Goal: Transaction & Acquisition: Purchase product/service

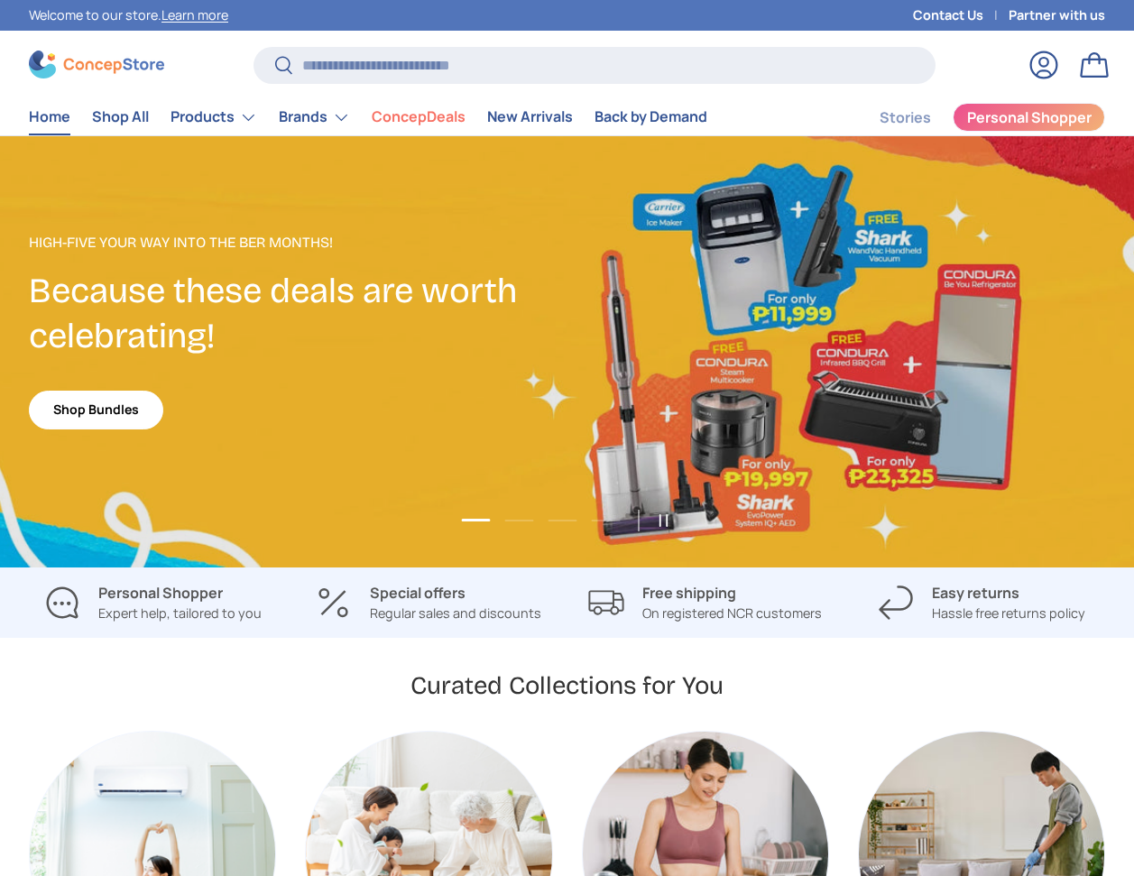
scroll to position [4569, 7129]
click at [496, 58] on input "Search" at bounding box center [594, 65] width 682 height 37
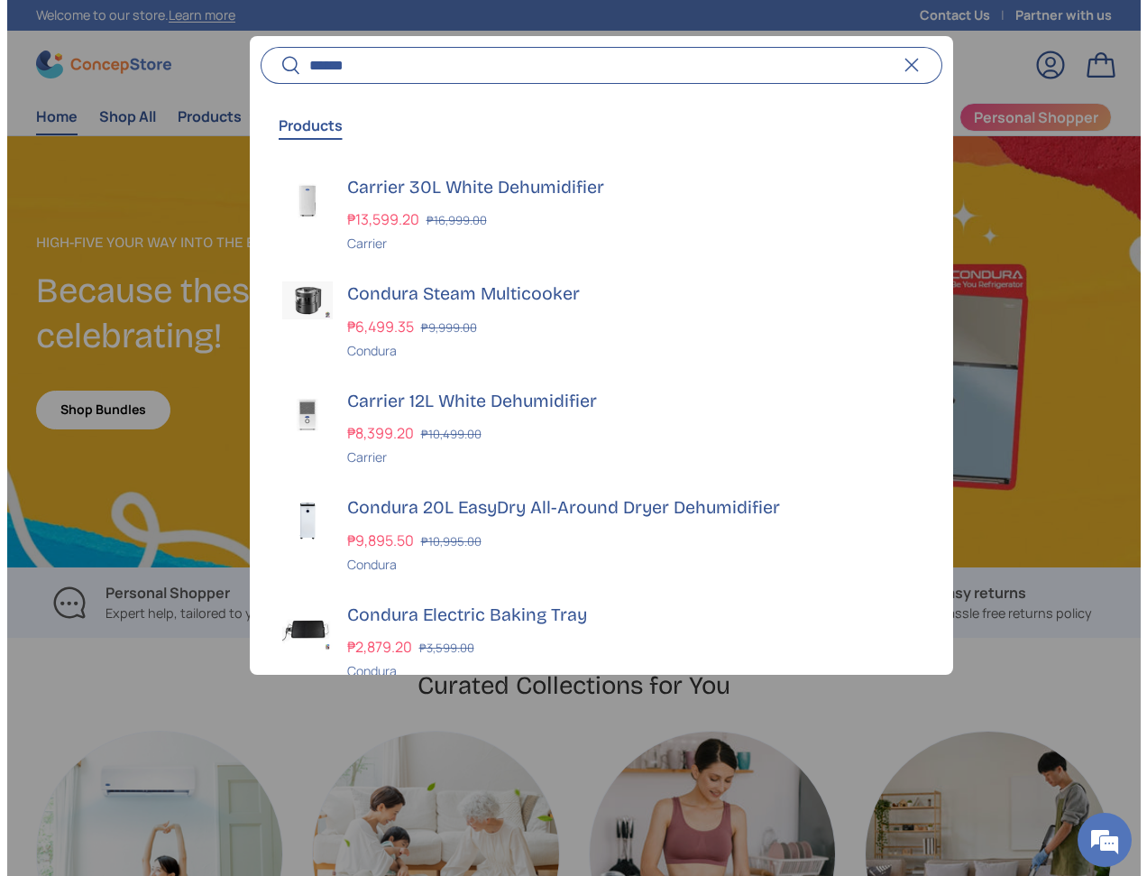
scroll to position [4589, 7191]
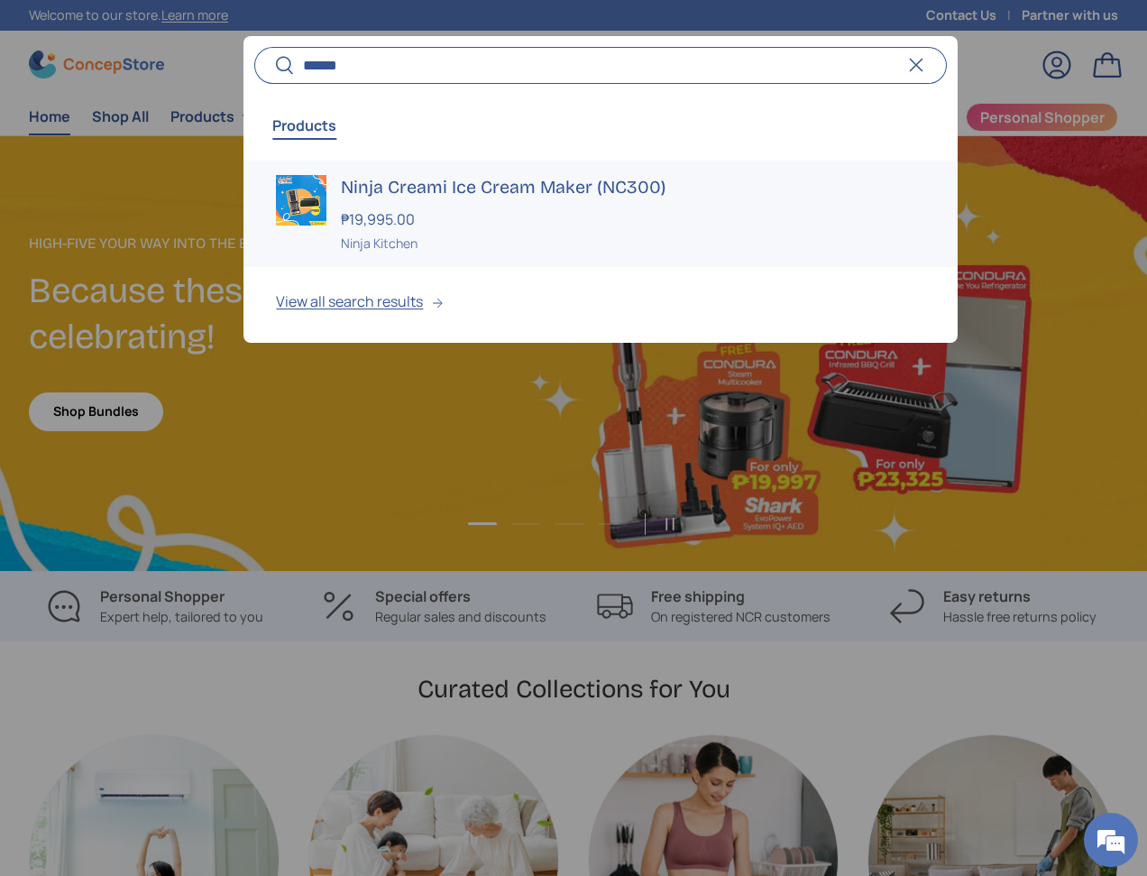
type input "******"
click at [471, 197] on h3 "Ninja Creami Ice Cream Maker (NC300)" at bounding box center [632, 187] width 583 height 25
click at [450, 180] on h3 "Ninja Creami Ice Cream Maker (NC300)" at bounding box center [632, 187] width 583 height 25
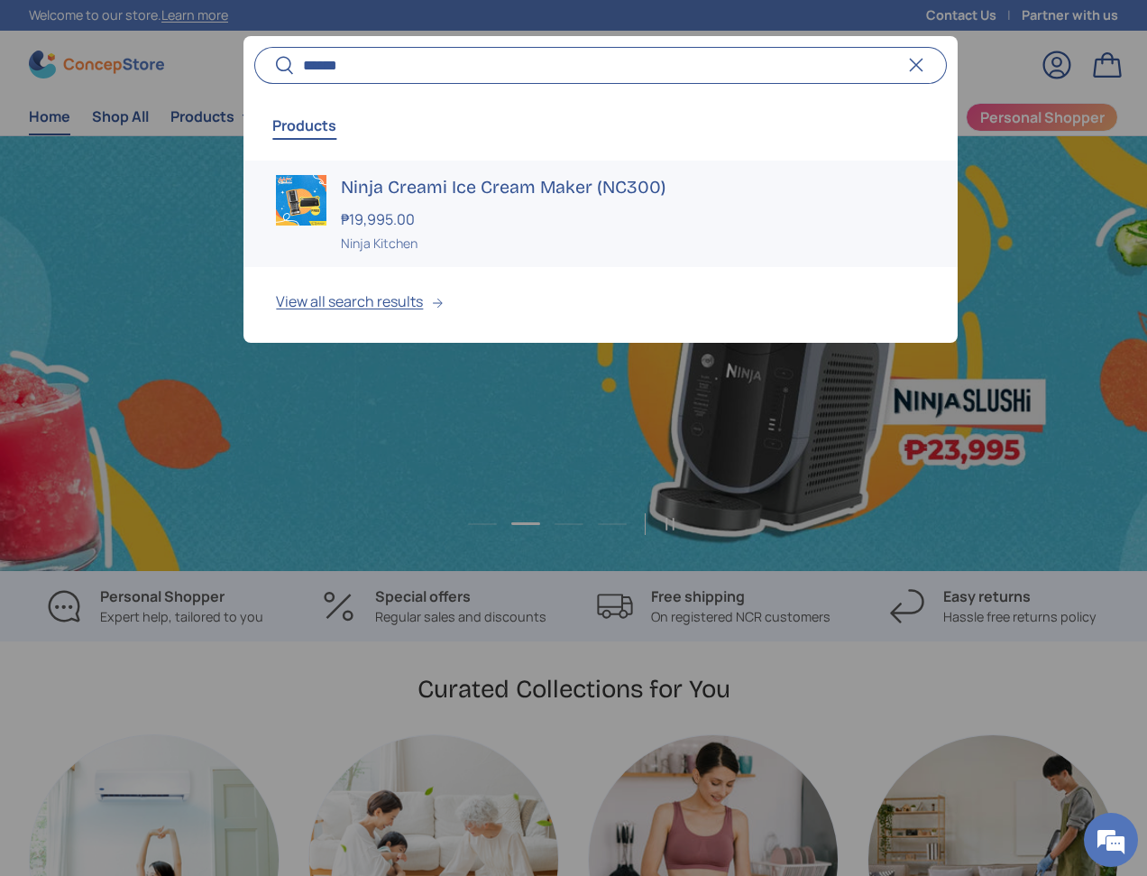
scroll to position [0, 1147]
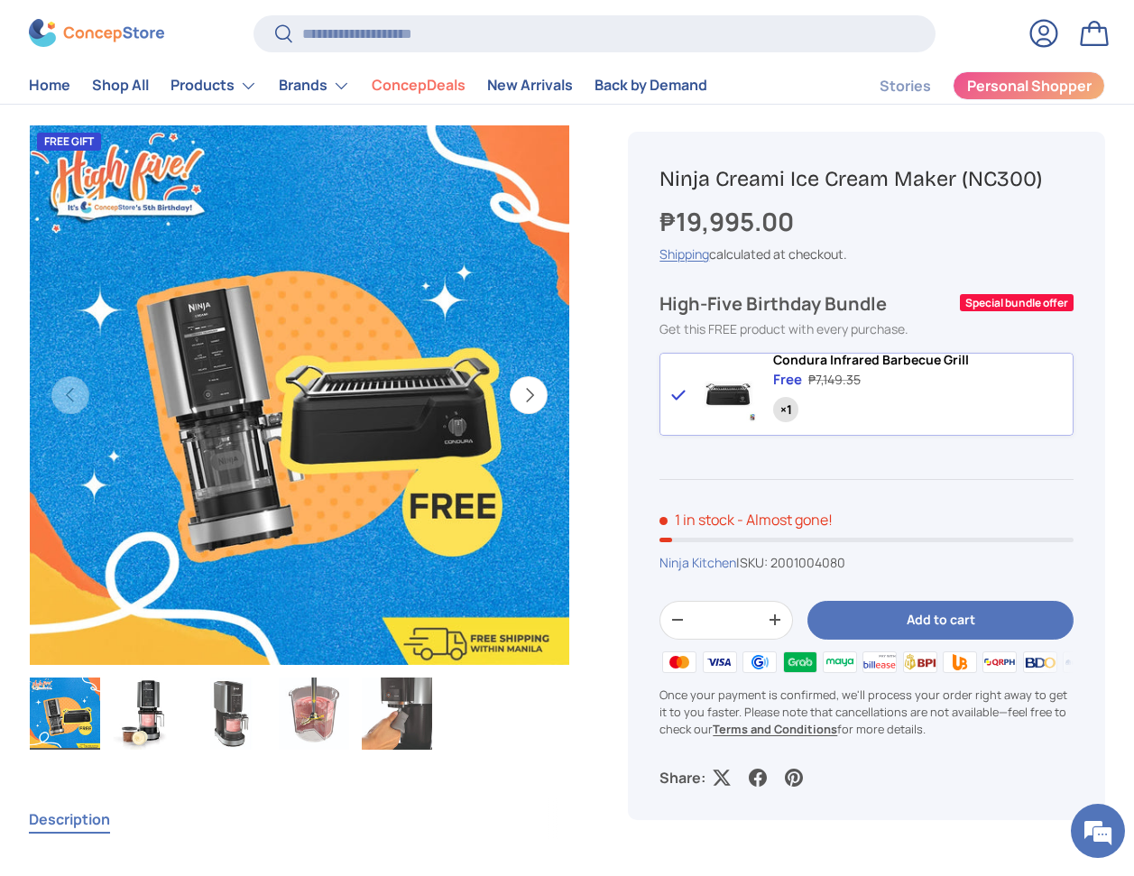
scroll to position [551, 0]
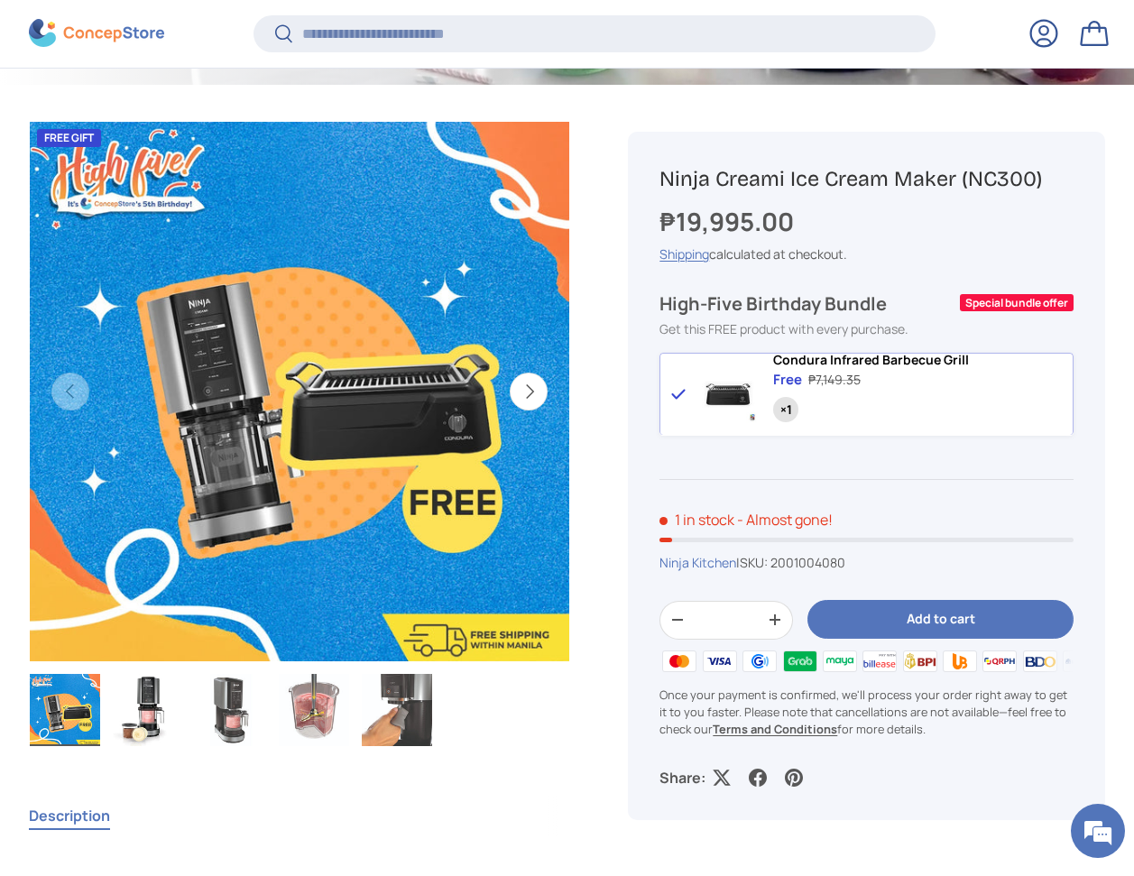
click at [921, 620] on button "Add to cart" at bounding box center [940, 620] width 266 height 39
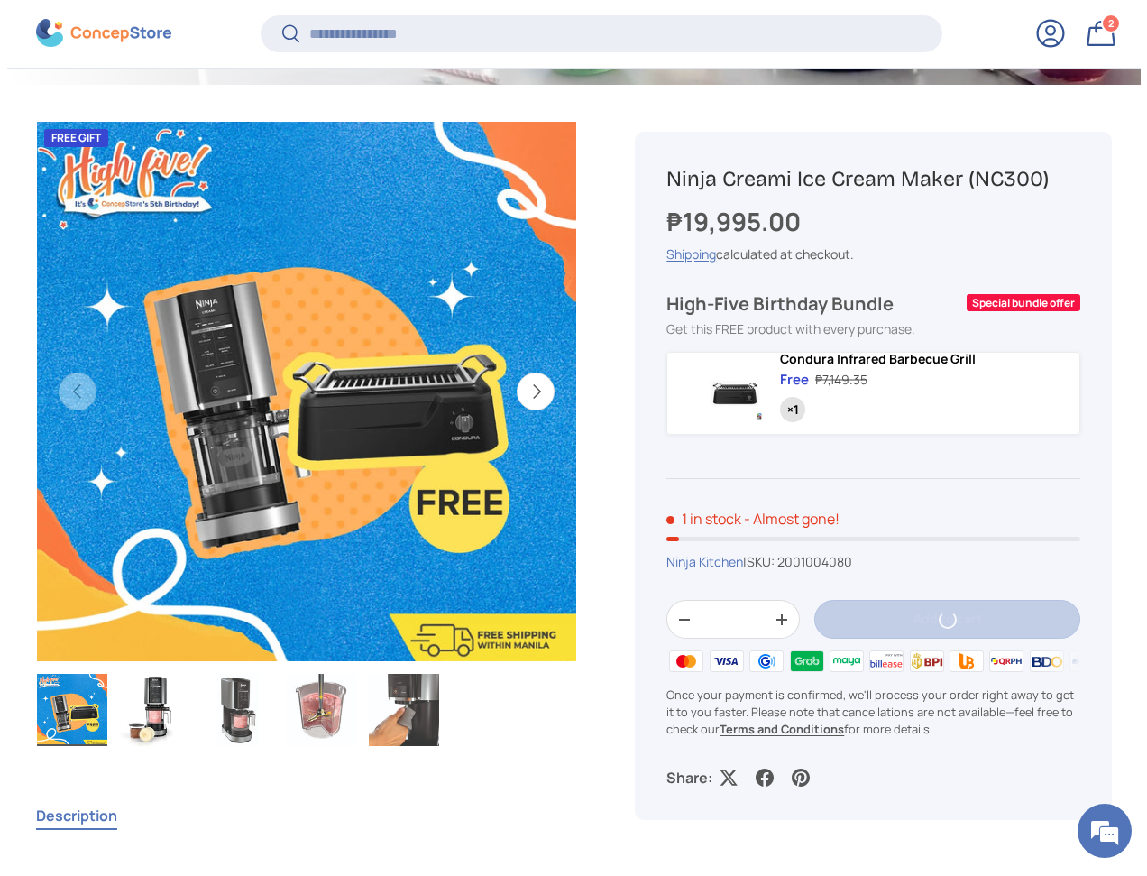
scroll to position [0, 0]
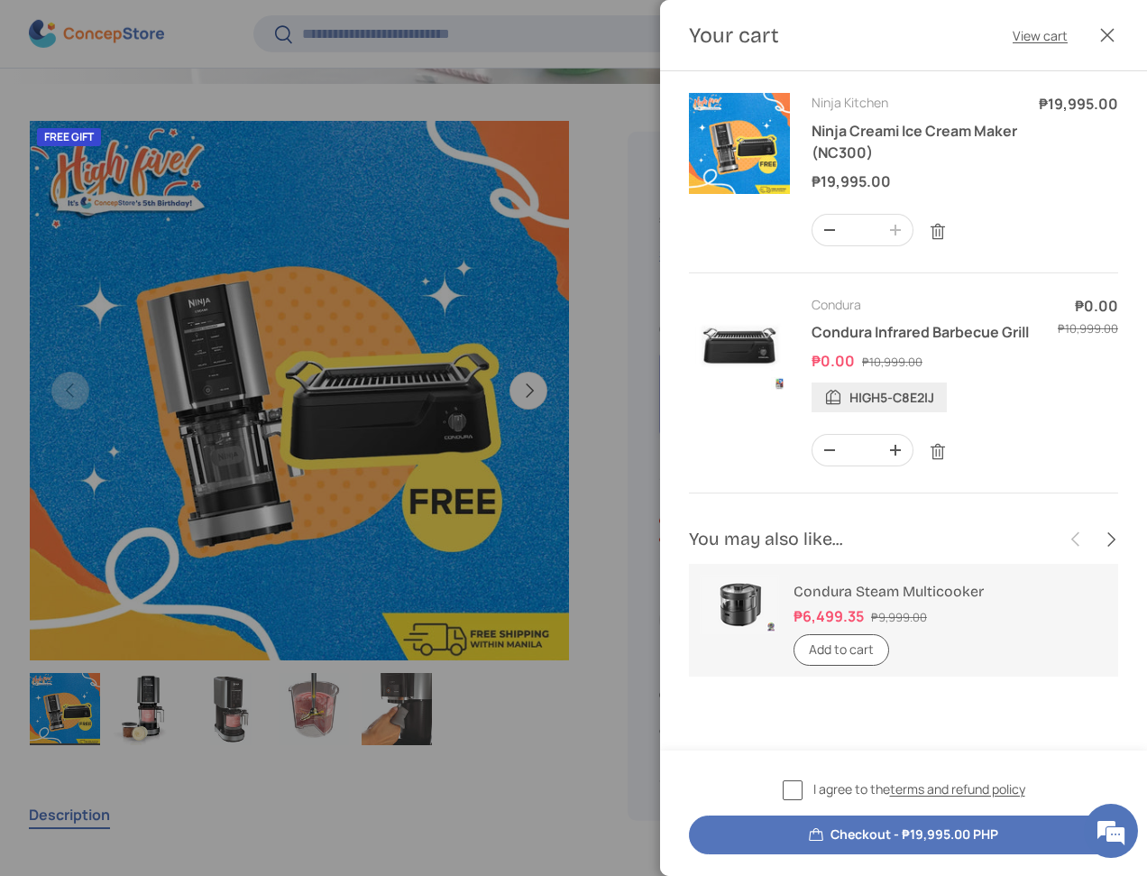
click at [888, 829] on button "Checkout - ₱19,995.00 PHP" at bounding box center [903, 834] width 429 height 39
click at [791, 784] on label "I agree to the terms and refund policy" at bounding box center [904, 789] width 243 height 21
click at [859, 830] on button "Checkout - ₱19,995.00 PHP" at bounding box center [903, 834] width 429 height 39
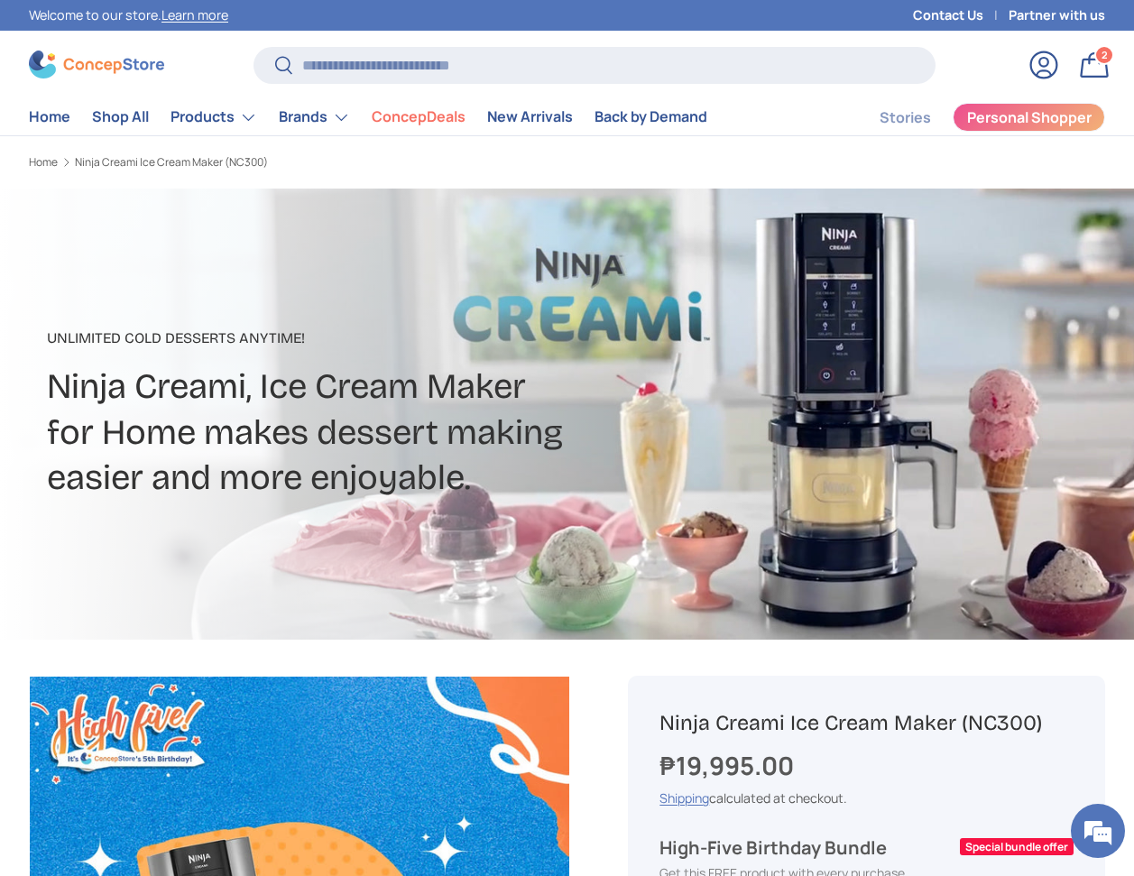
click at [1105, 77] on link "Bag 2 2 items" at bounding box center [1094, 65] width 40 height 40
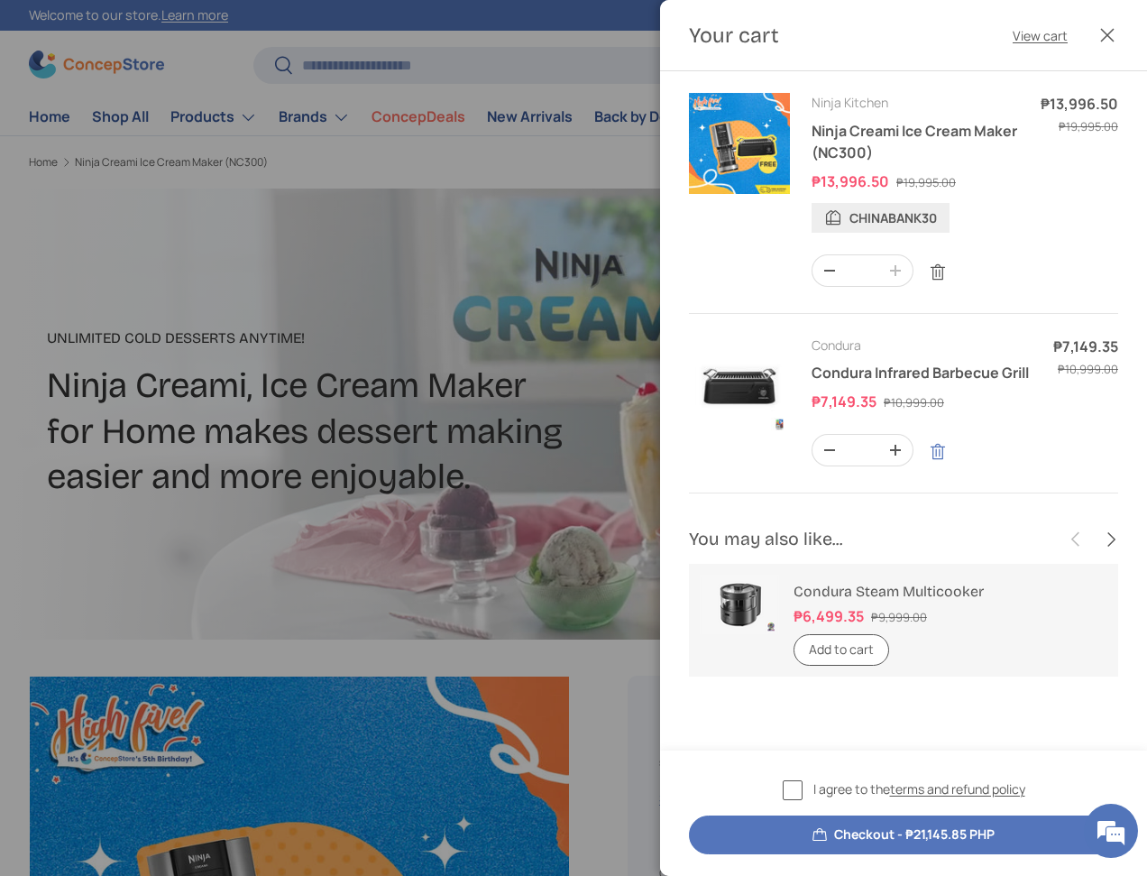
click at [936, 445] on link "Remove" at bounding box center [938, 452] width 34 height 34
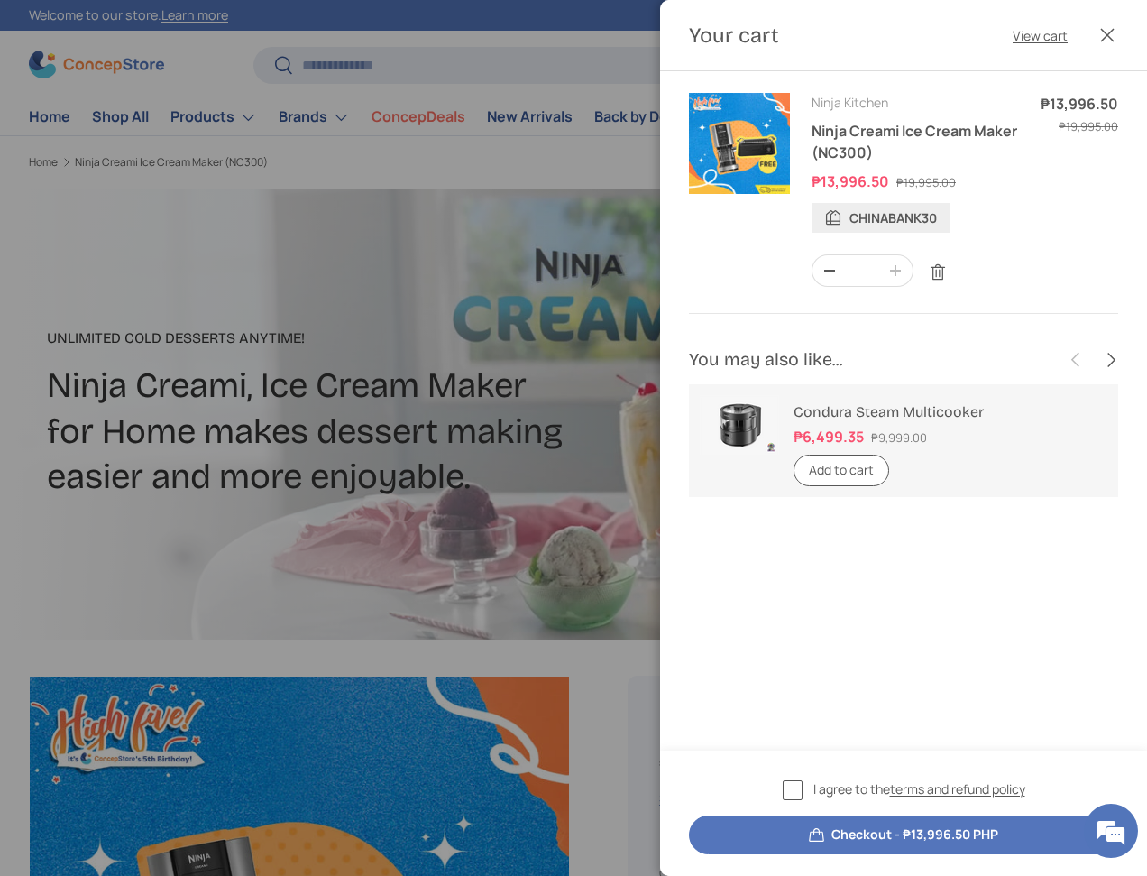
click at [787, 796] on label "I agree to the terms and refund policy" at bounding box center [904, 789] width 243 height 21
click at [814, 831] on button "Checkout - ₱13,996.50 PHP" at bounding box center [903, 834] width 429 height 39
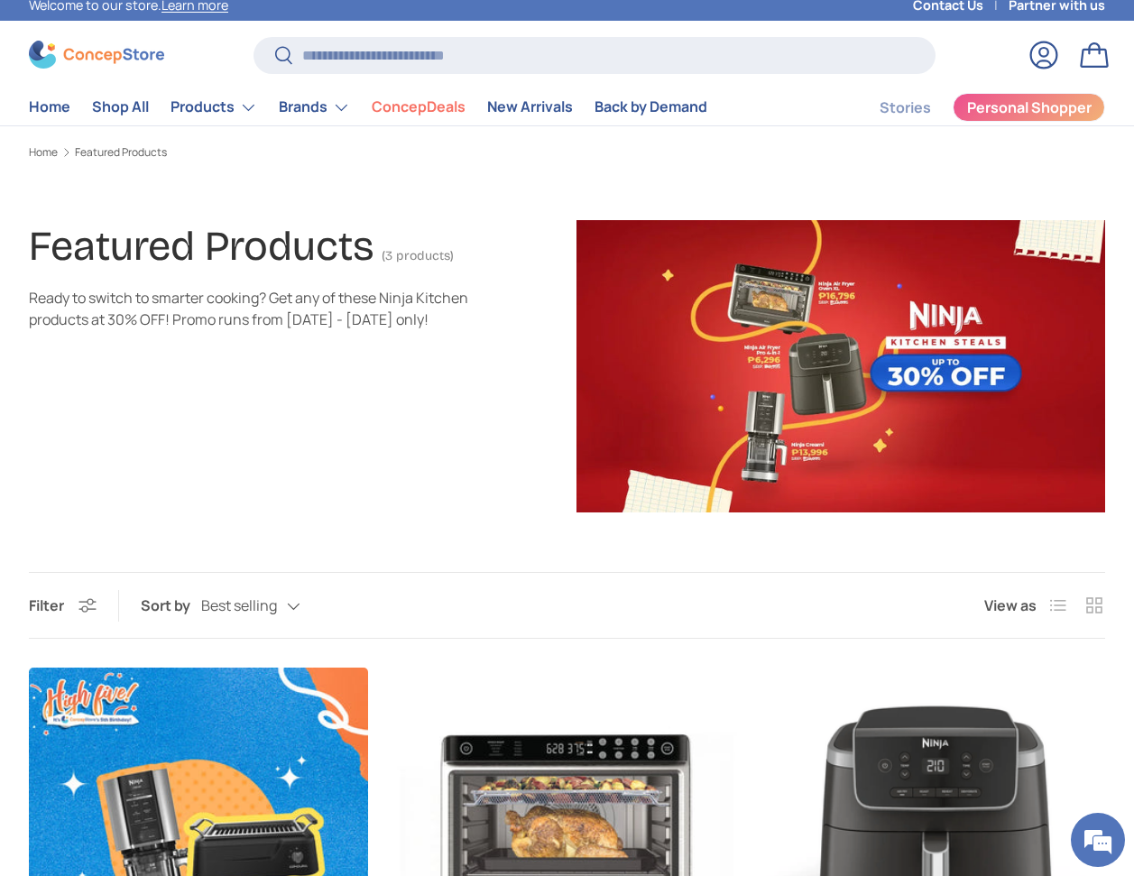
click at [1091, 59] on link "Bag" at bounding box center [1094, 55] width 40 height 40
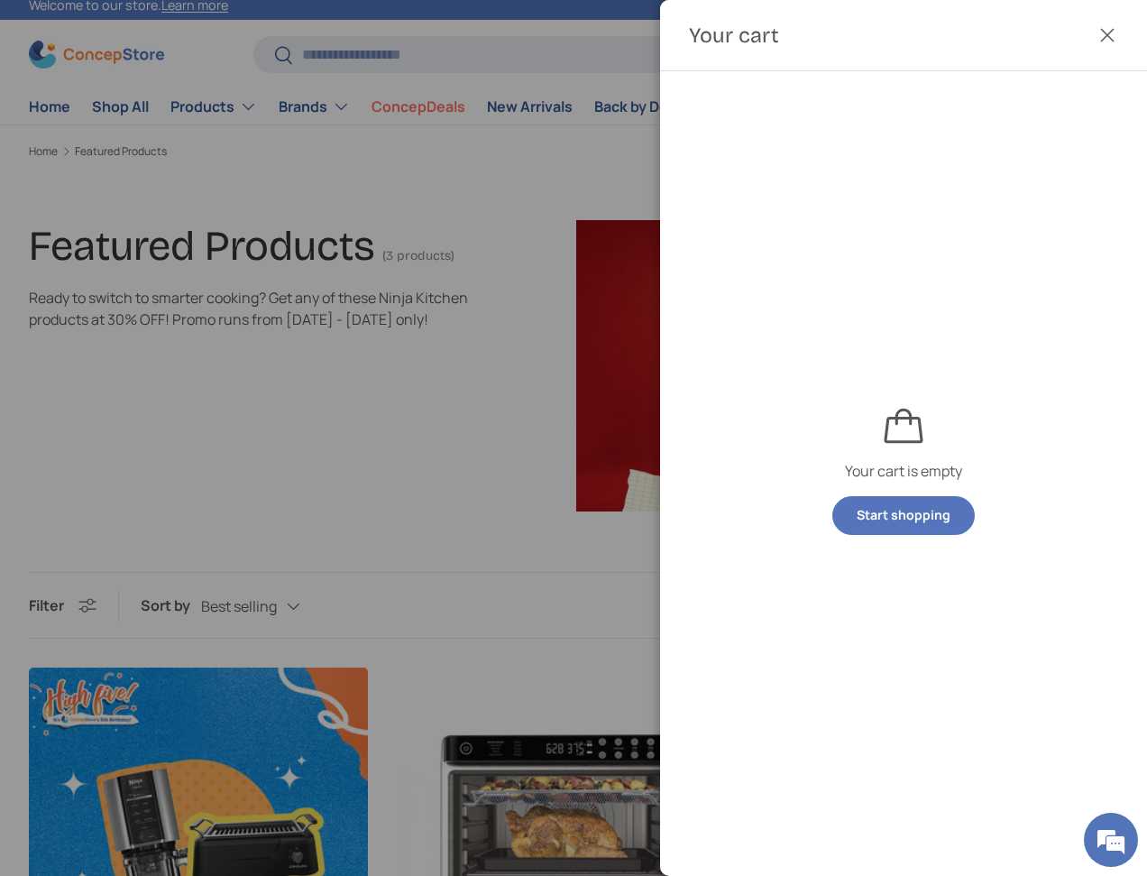
click at [193, 381] on div at bounding box center [573, 438] width 1147 height 876
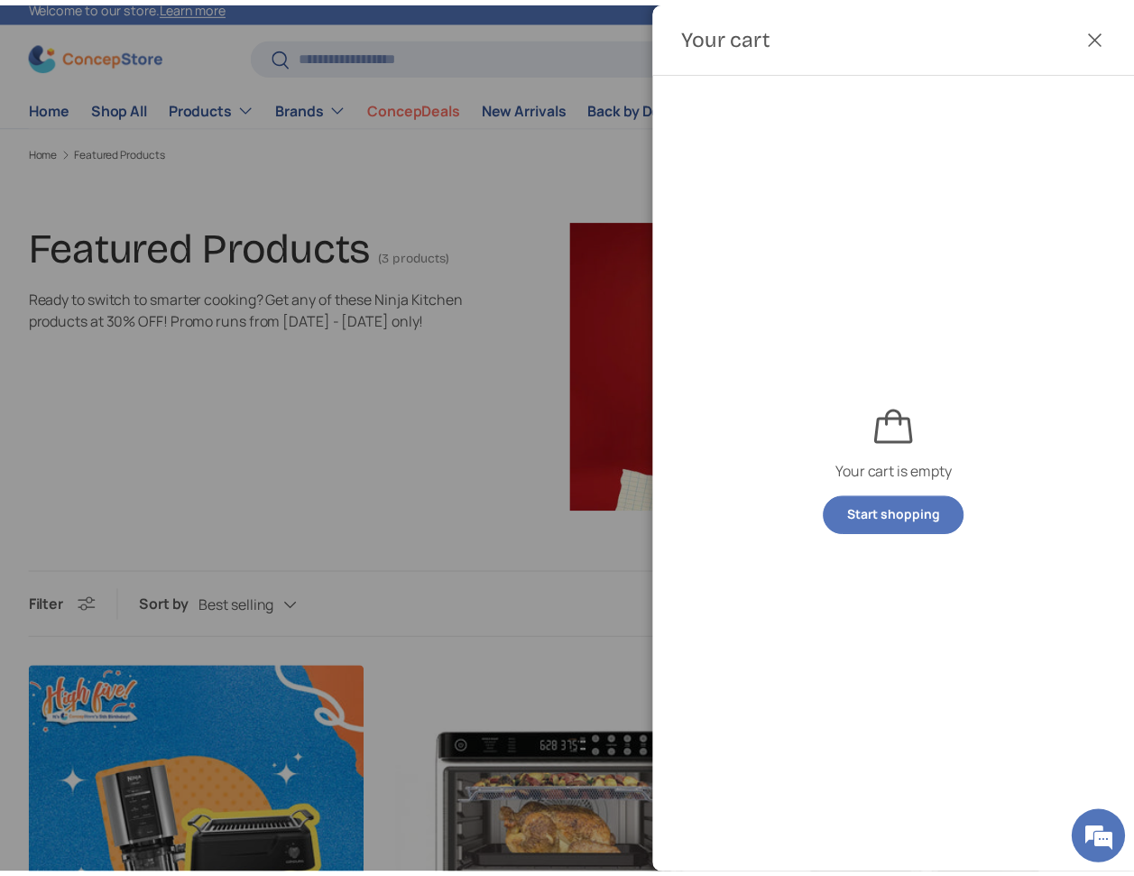
scroll to position [10, 0]
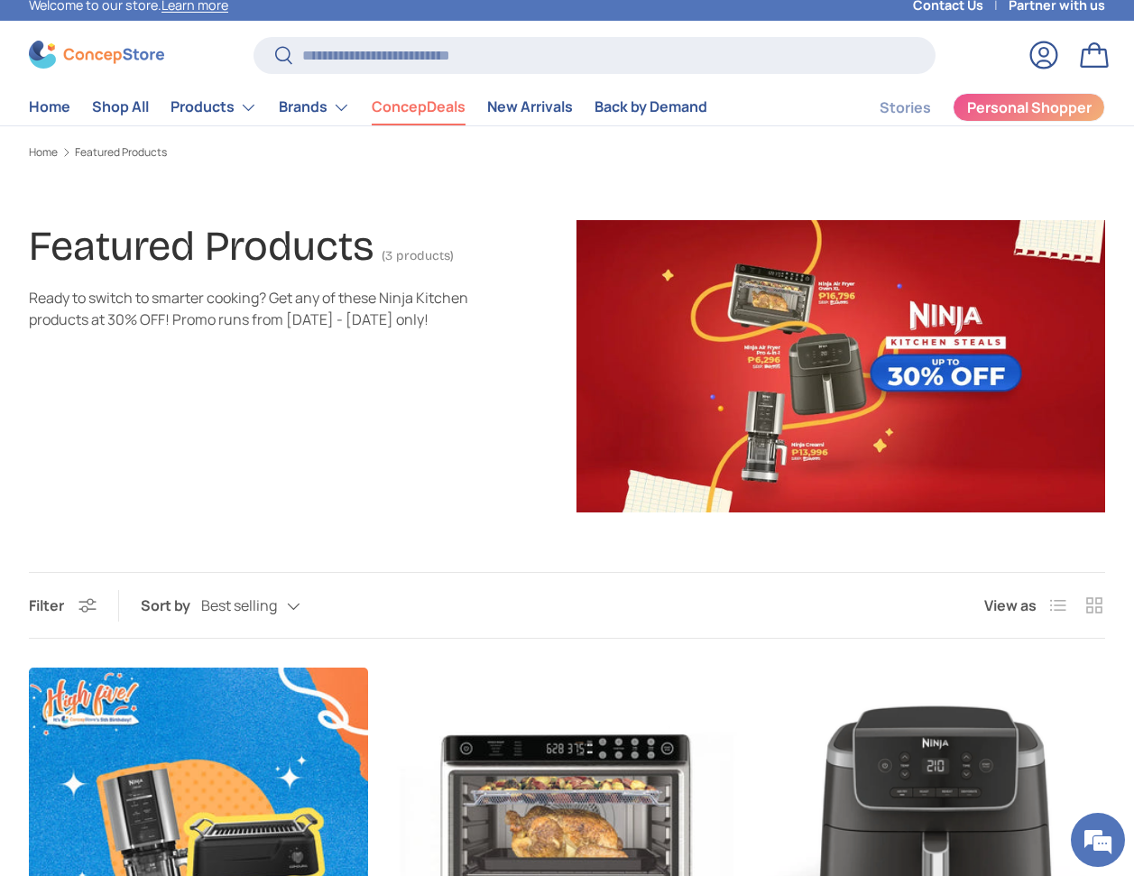
click at [388, 110] on link "ConcepDeals" at bounding box center [419, 106] width 94 height 35
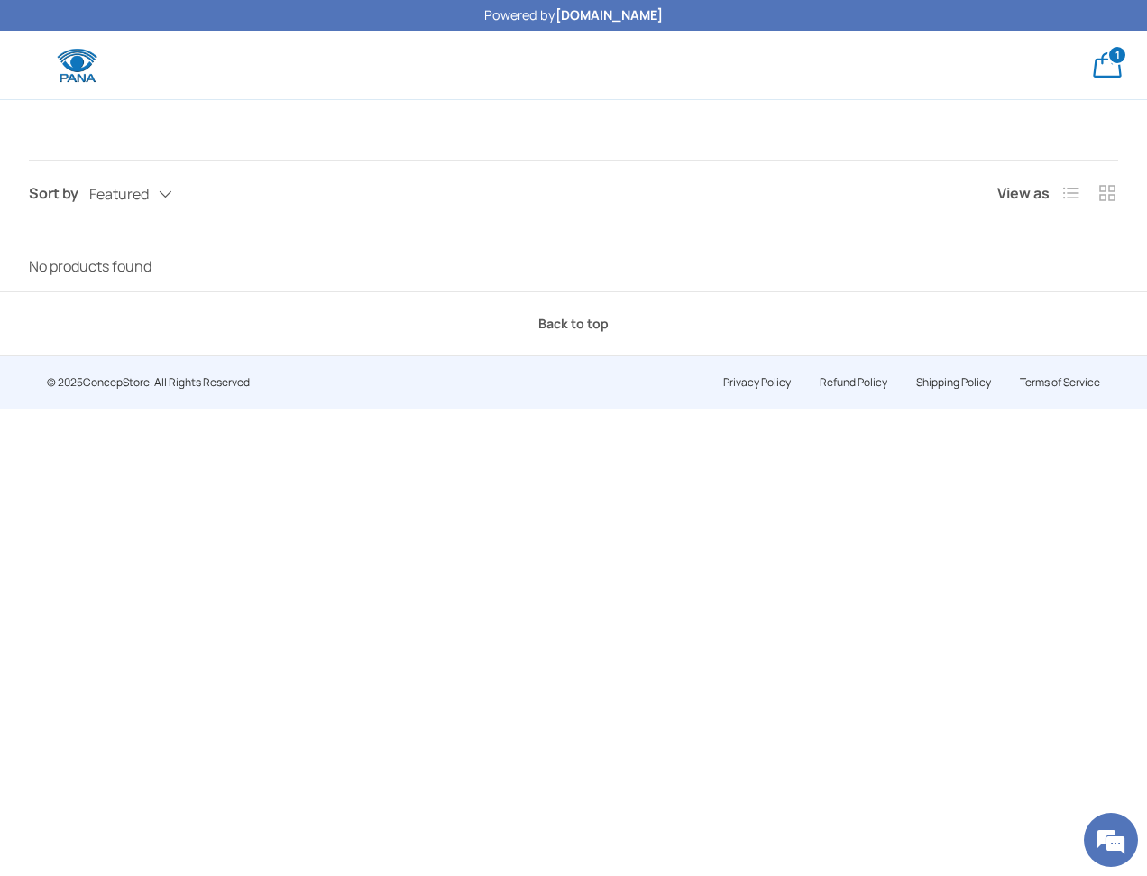
click at [341, 66] on div at bounding box center [315, 65] width 573 height 36
click at [553, 63] on div at bounding box center [315, 65] width 573 height 36
drag, startPoint x: 417, startPoint y: 508, endPoint x: 868, endPoint y: 152, distance: 574.8
click at [419, 409] on html "Skip to content Powered by ConcepStore.ph Welcome to our store. Learn more Cont…" at bounding box center [573, 204] width 1147 height 409
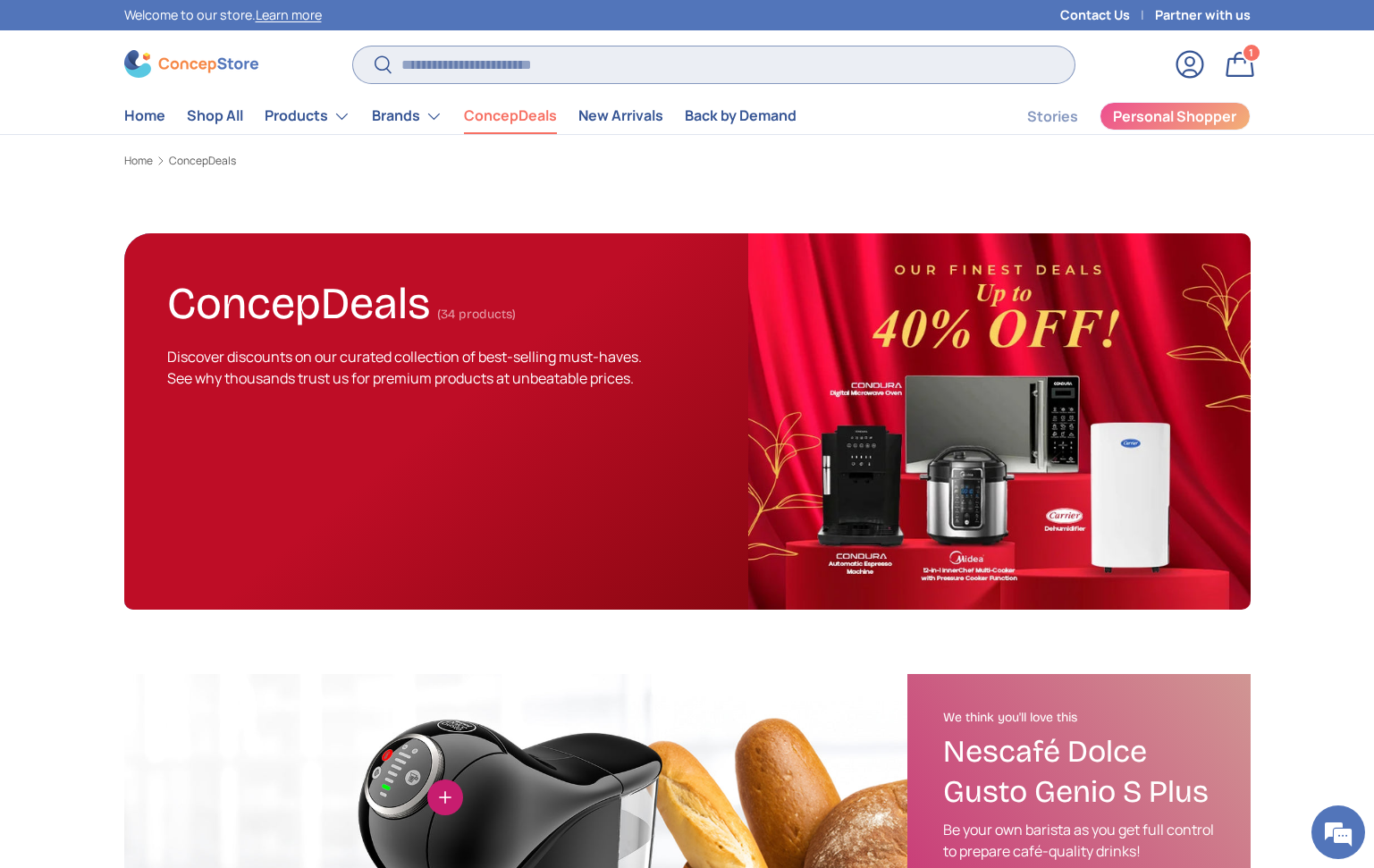
click at [620, 73] on input "Search" at bounding box center [713, 64] width 721 height 37
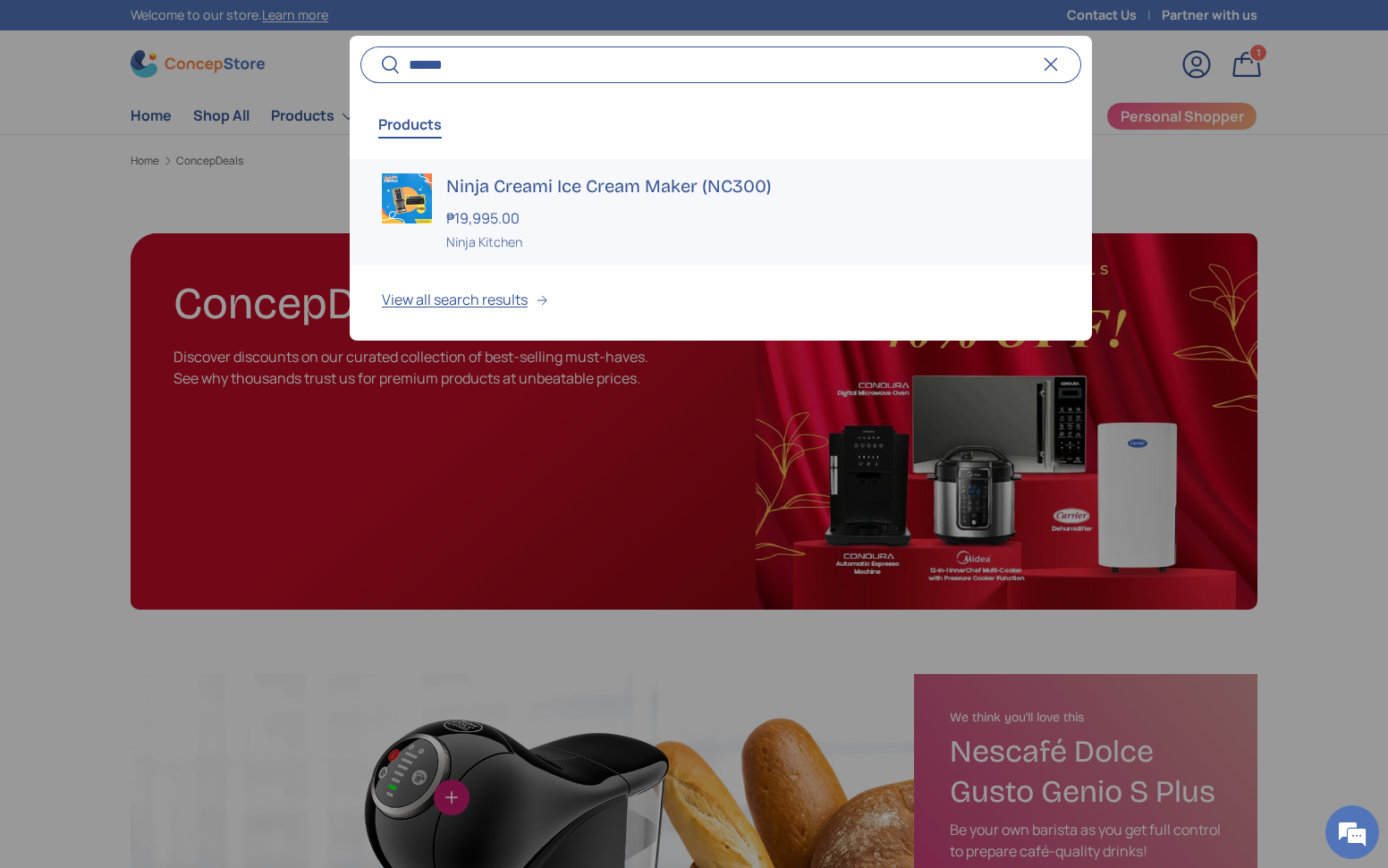
type input "******"
click at [498, 195] on h3 "Ninja Creami Ice Cream Maker (NC300)" at bounding box center [752, 185] width 614 height 25
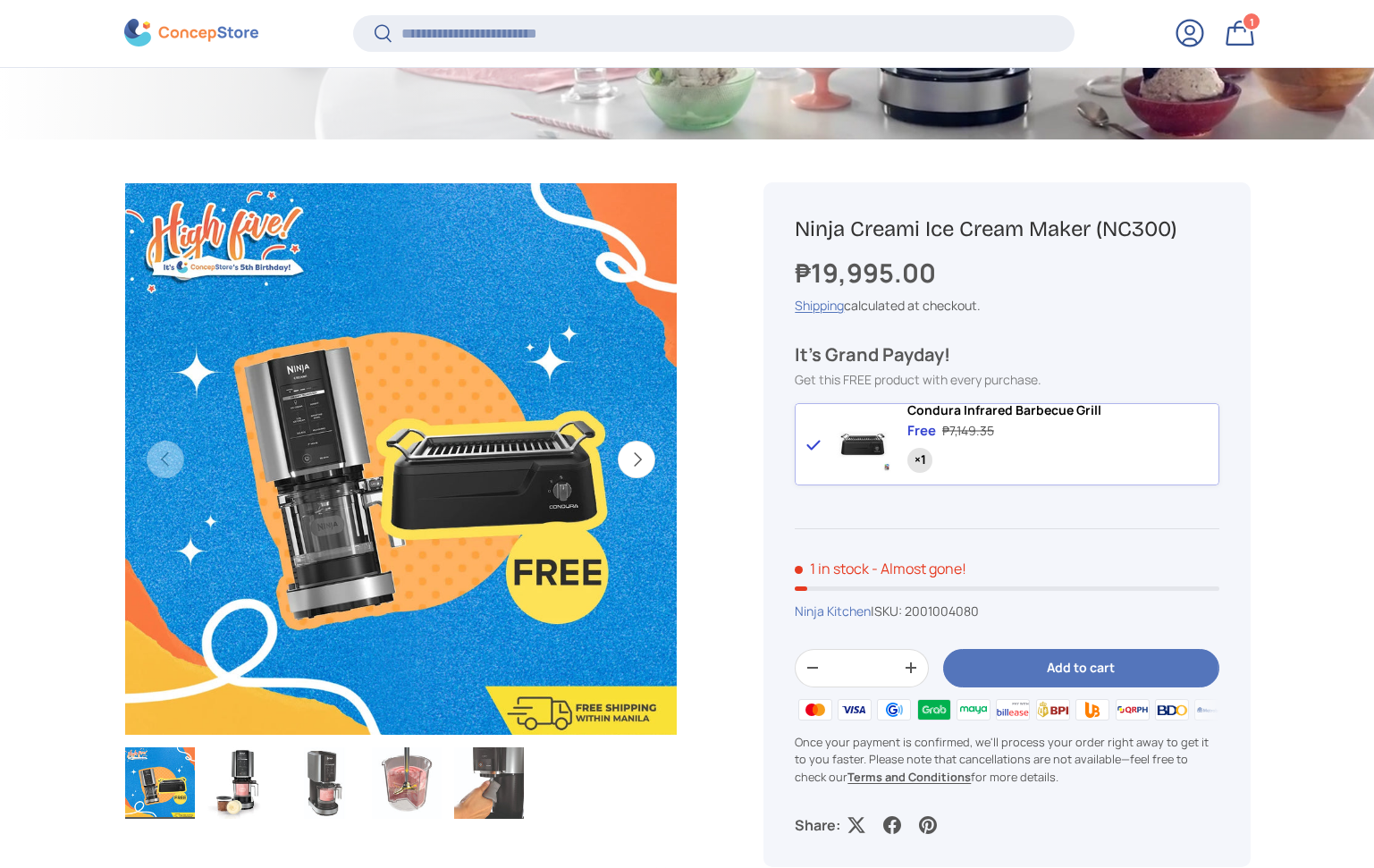
scroll to position [495, 0]
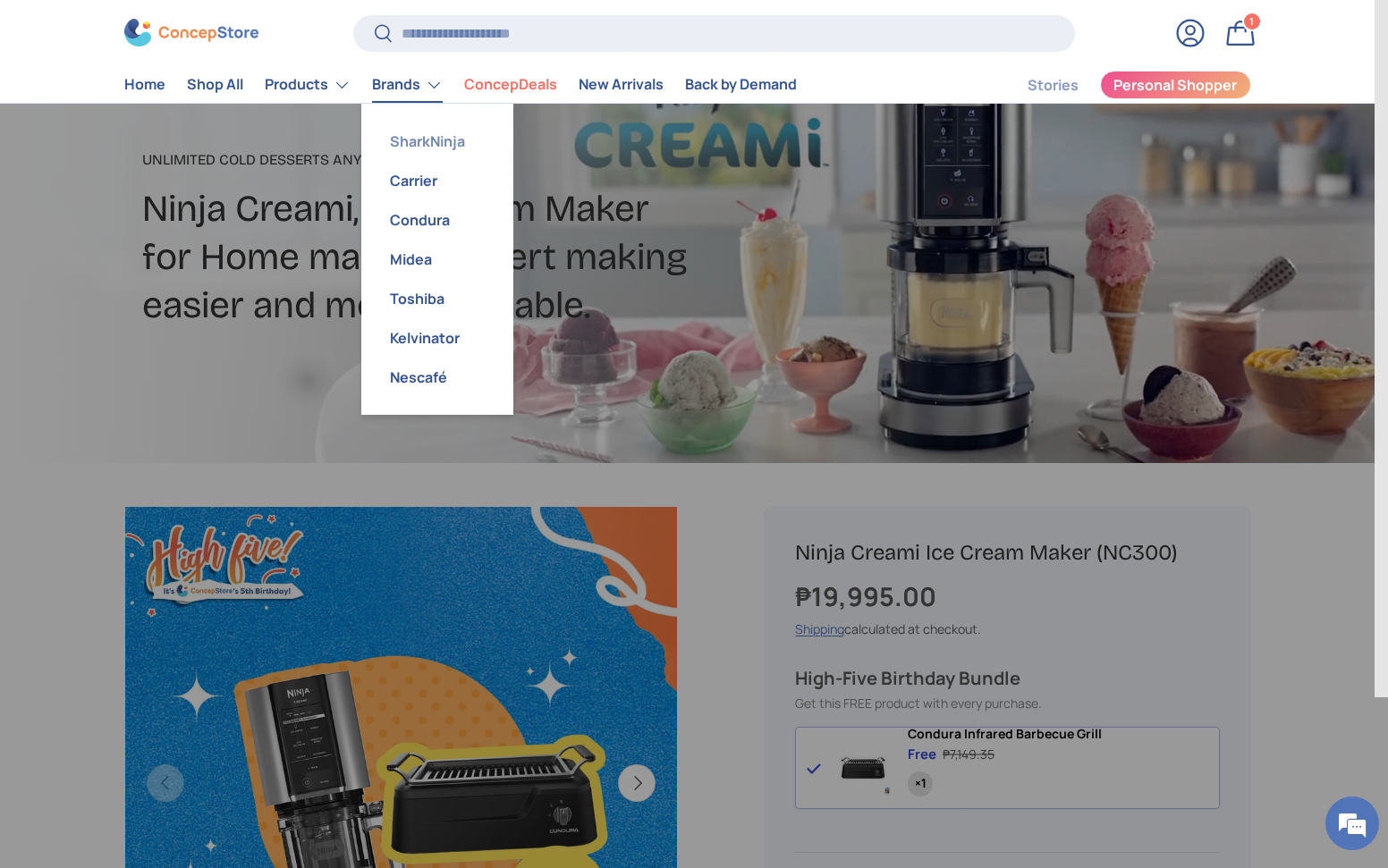
click at [412, 133] on link "SharkNinja" at bounding box center [437, 142] width 131 height 40
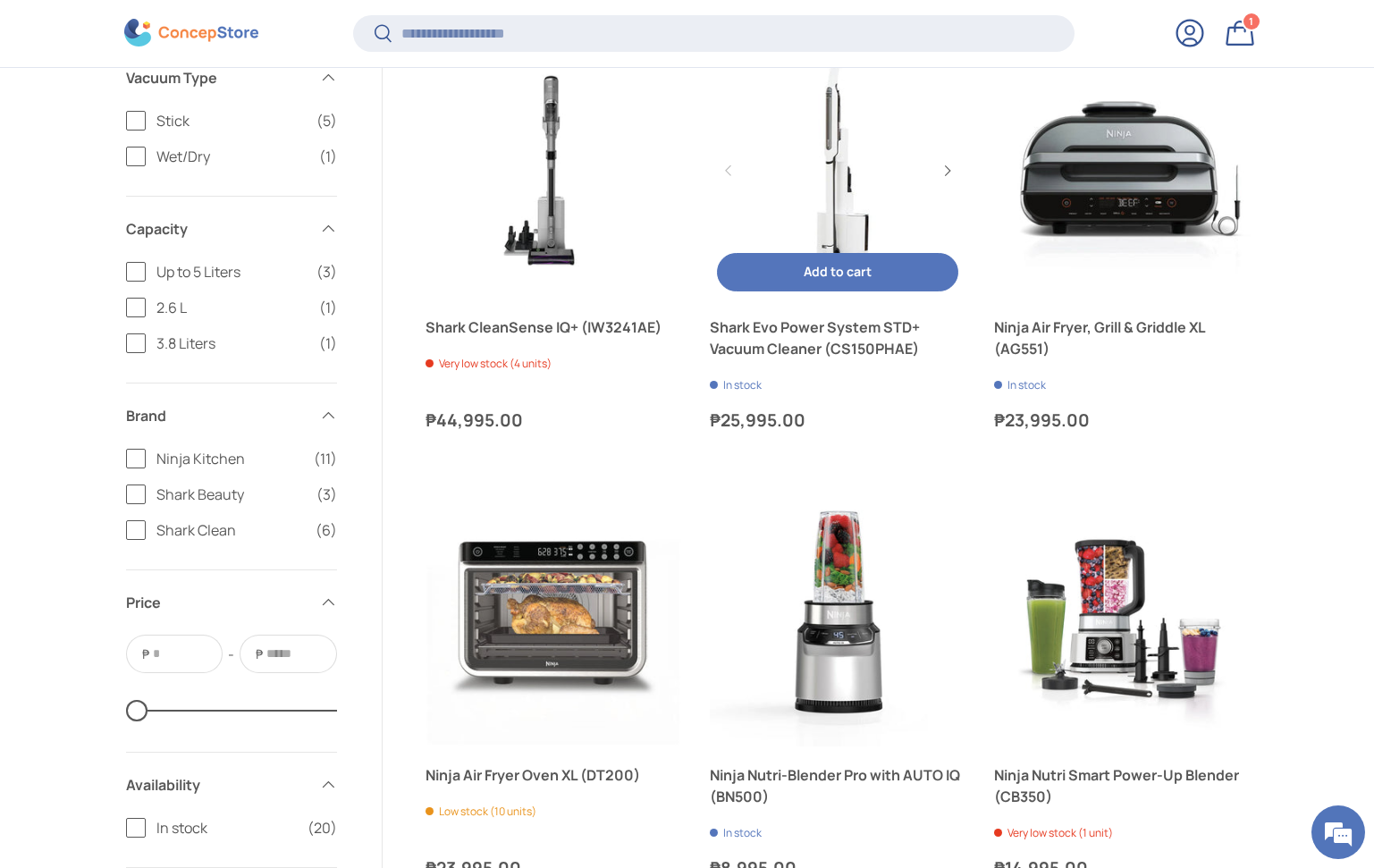
scroll to position [2236, 0]
